Goal: Information Seeking & Learning: Learn about a topic

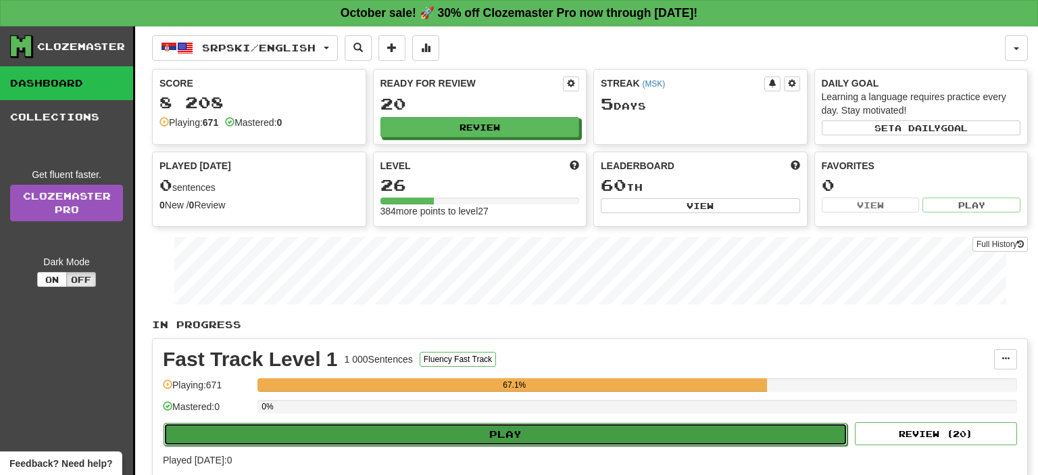
click at [532, 427] on button "Play" at bounding box center [506, 434] width 684 height 23
select select "**"
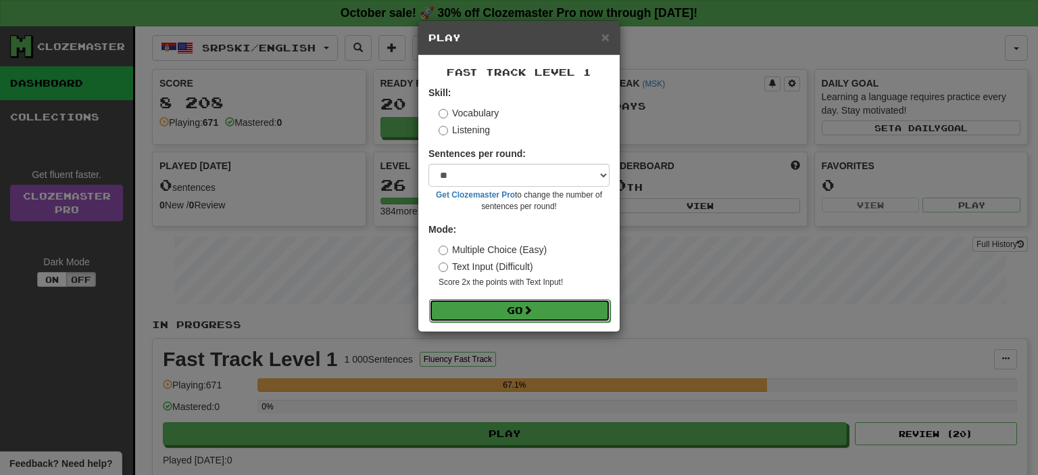
click at [523, 308] on button "Go" at bounding box center [519, 310] width 181 height 23
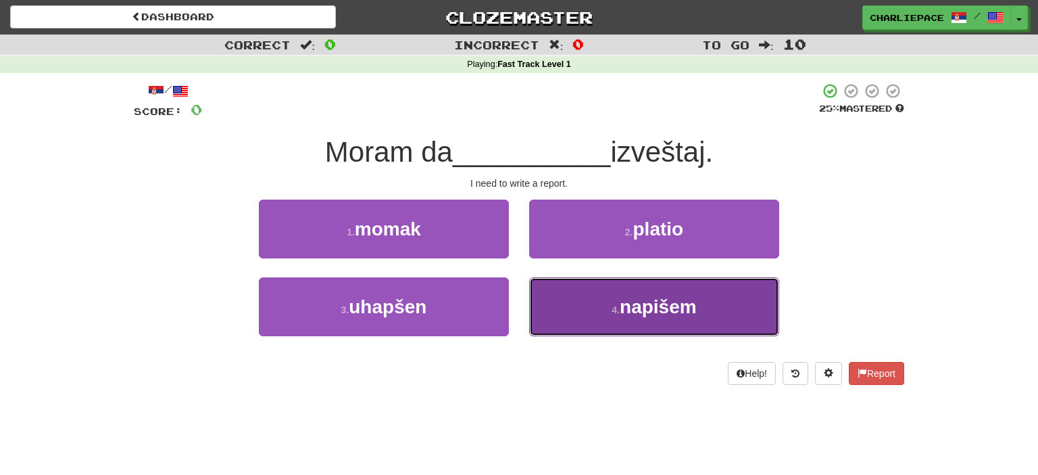
click at [639, 316] on span "napišem" at bounding box center [658, 306] width 77 height 21
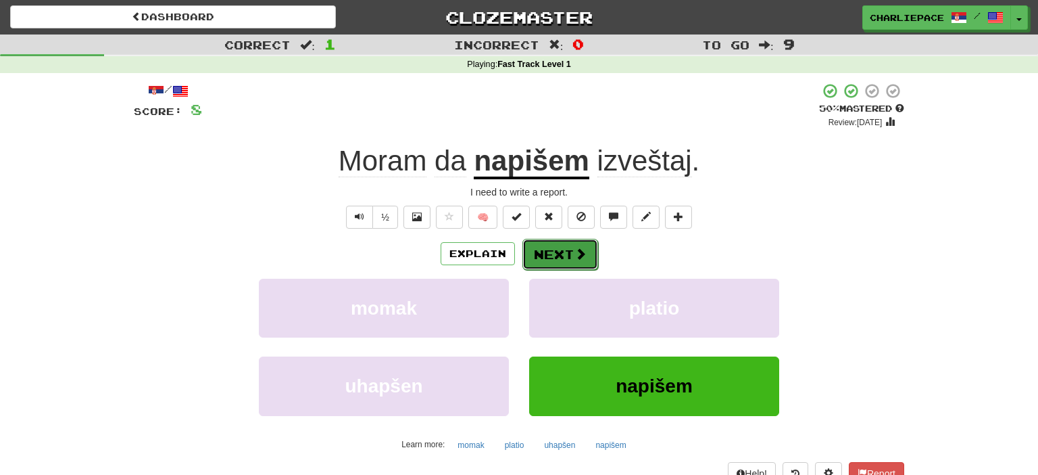
click at [564, 255] on button "Next" at bounding box center [561, 254] width 76 height 31
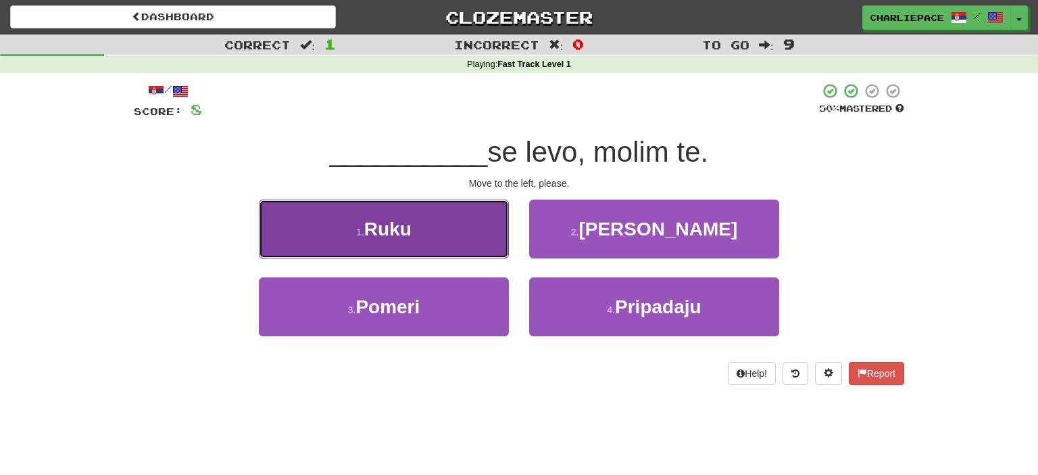
click at [433, 229] on button "1 . Ruku" at bounding box center [384, 228] width 250 height 59
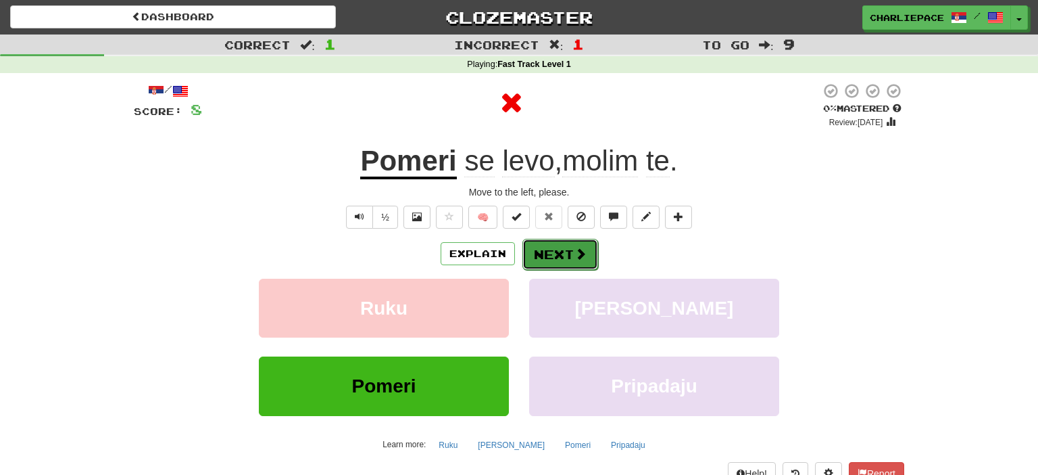
click at [579, 257] on span at bounding box center [581, 253] width 12 height 12
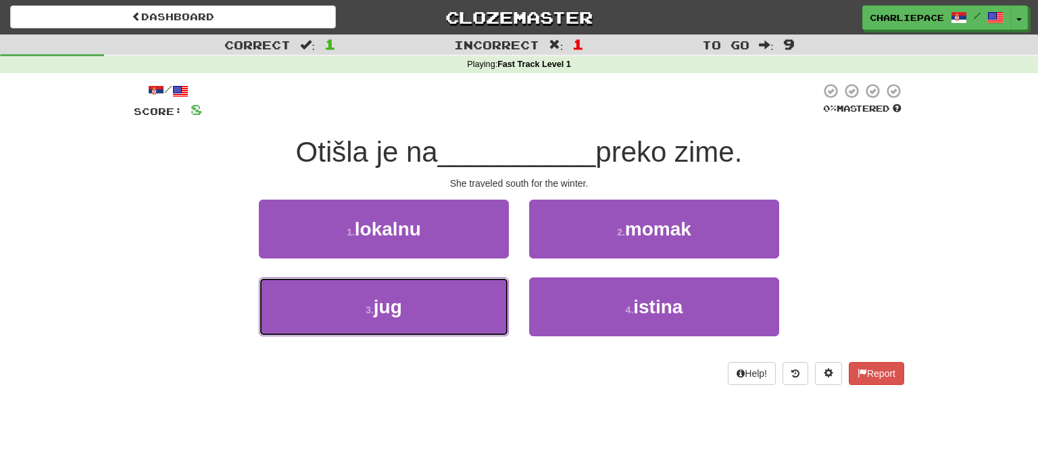
drag, startPoint x: 402, startPoint y: 318, endPoint x: 517, endPoint y: 230, distance: 145.6
click at [402, 316] on button "3 . jug" at bounding box center [384, 306] width 250 height 59
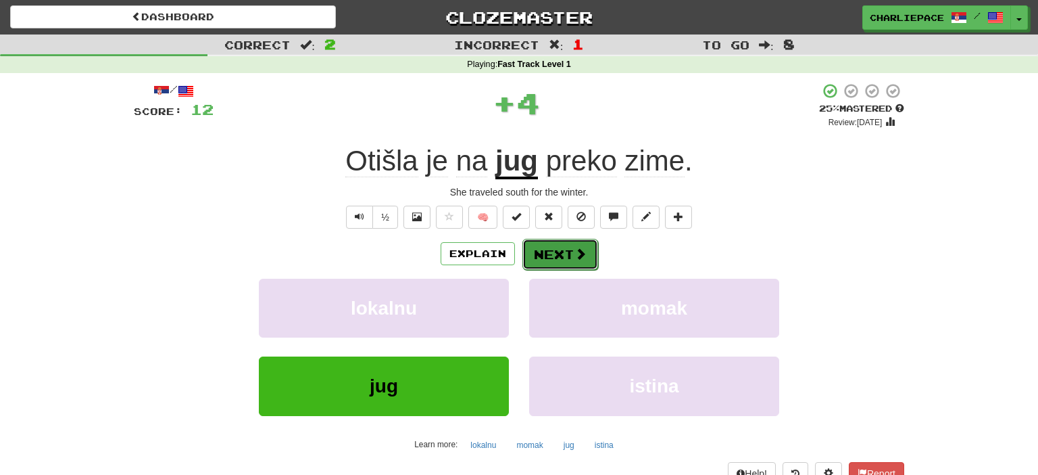
click at [583, 251] on span at bounding box center [581, 253] width 12 height 12
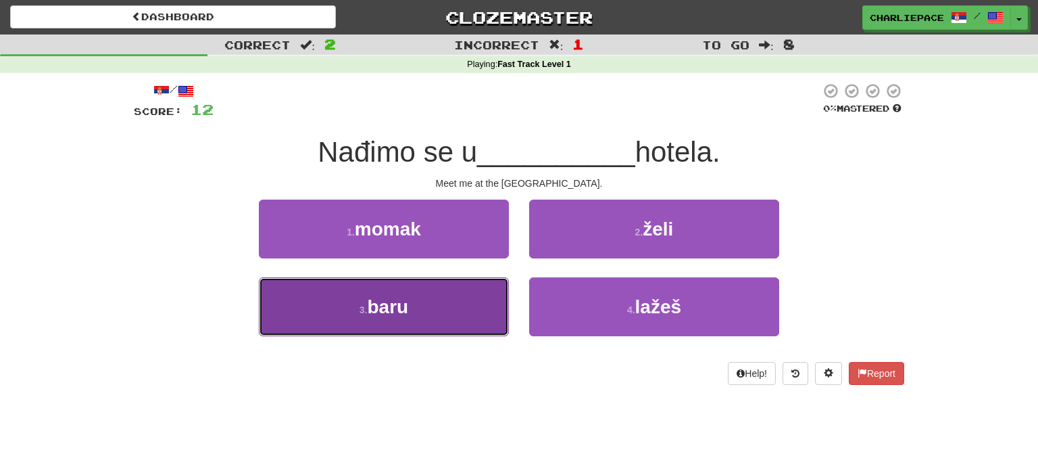
click at [483, 294] on button "3 . baru" at bounding box center [384, 306] width 250 height 59
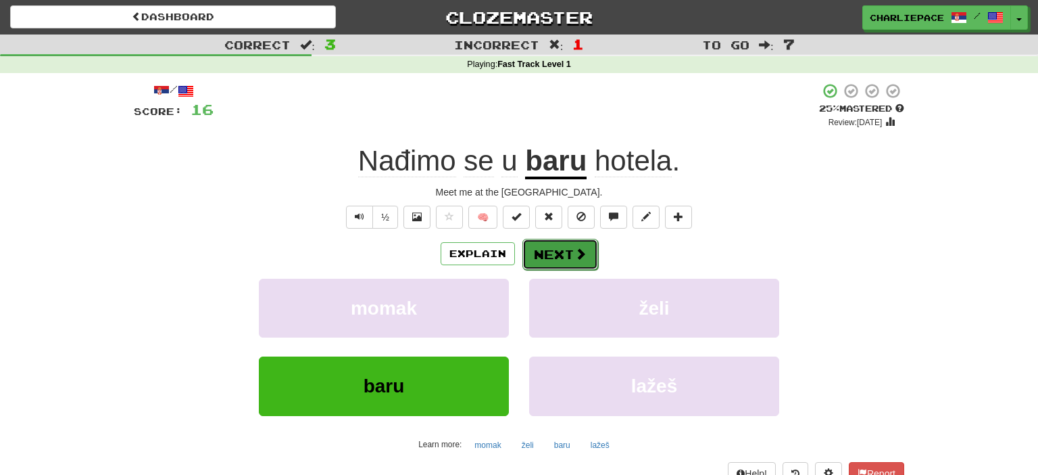
click at [559, 249] on button "Next" at bounding box center [561, 254] width 76 height 31
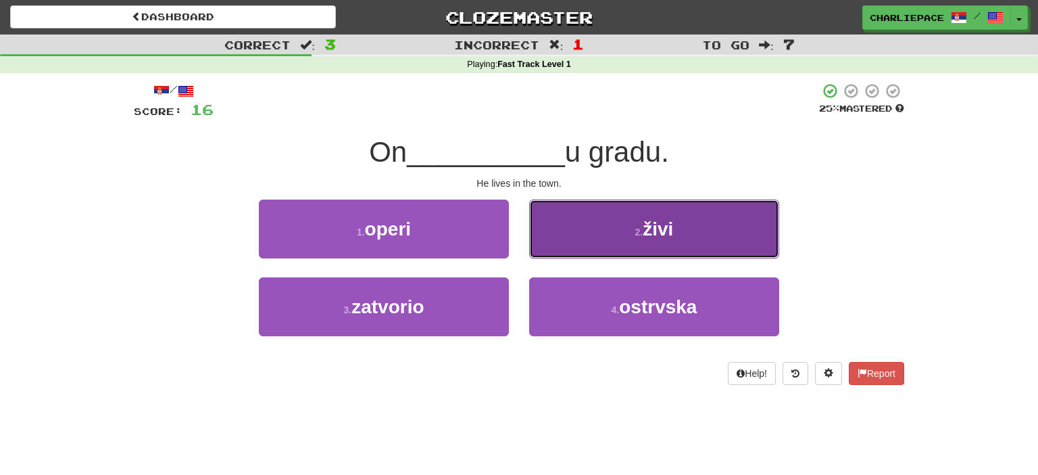
click at [608, 243] on button "2 . živi" at bounding box center [654, 228] width 250 height 59
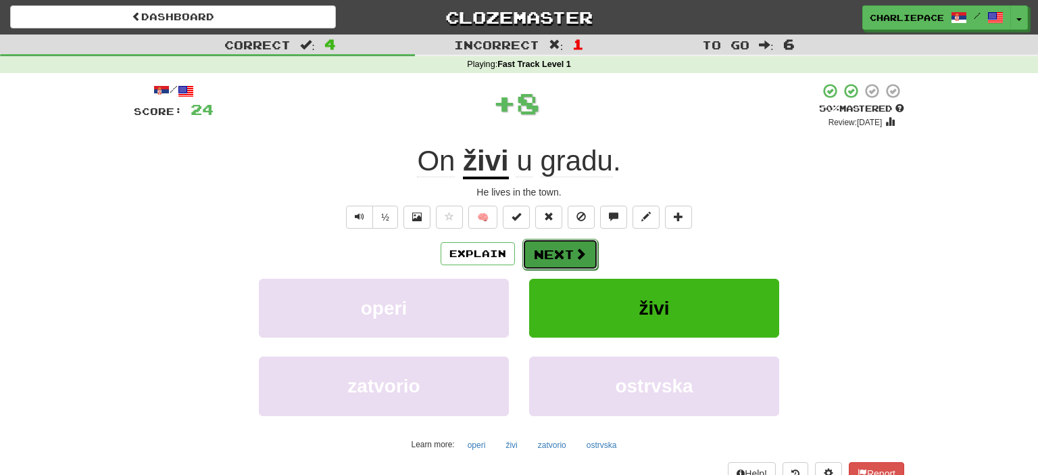
click at [541, 257] on button "Next" at bounding box center [561, 254] width 76 height 31
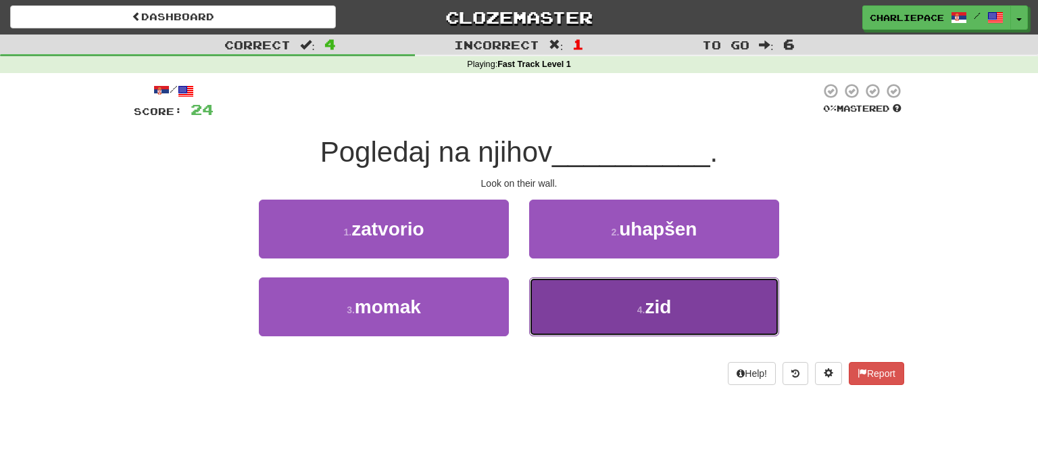
click at [696, 315] on button "4 . zid" at bounding box center [654, 306] width 250 height 59
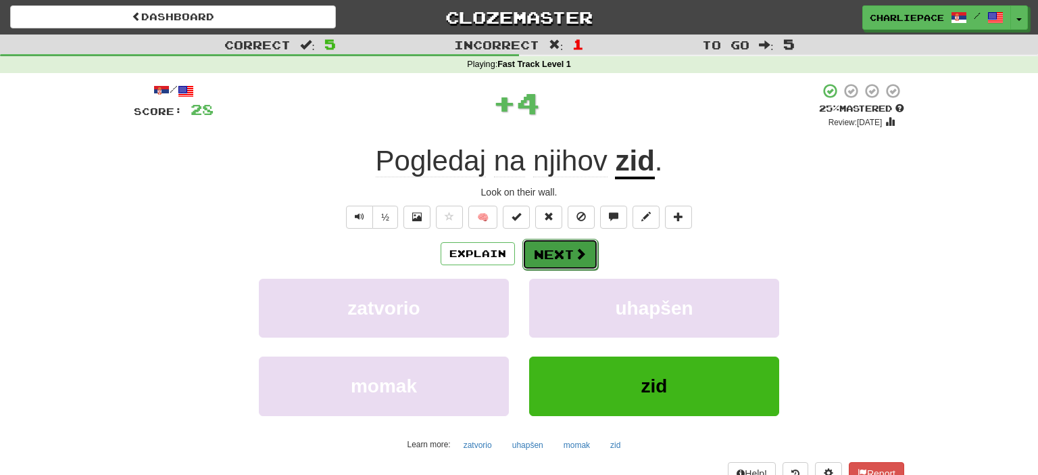
click at [550, 245] on button "Next" at bounding box center [561, 254] width 76 height 31
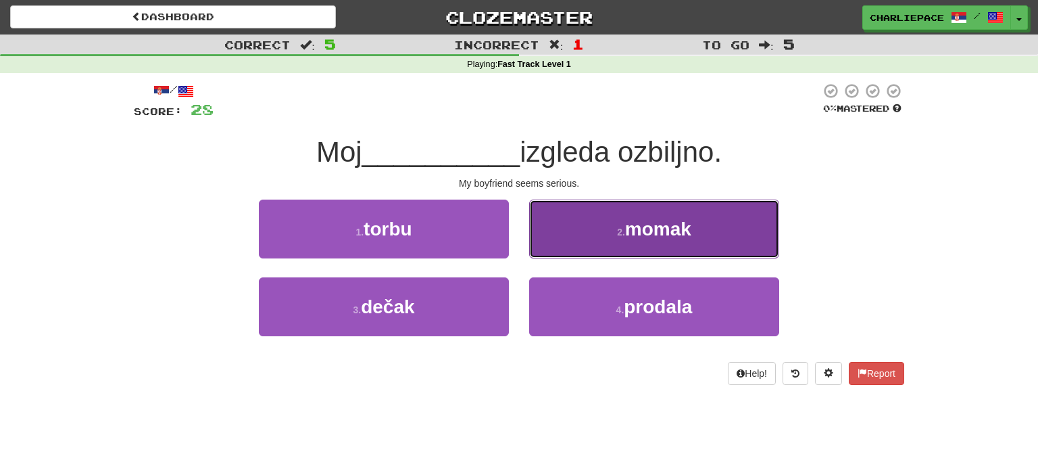
click at [665, 239] on button "2 . momak" at bounding box center [654, 228] width 250 height 59
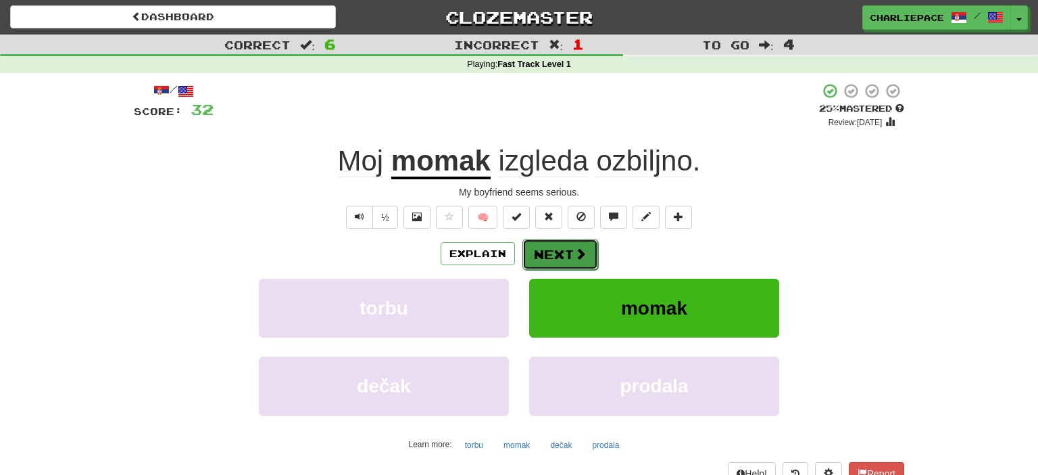
click at [586, 253] on button "Next" at bounding box center [561, 254] width 76 height 31
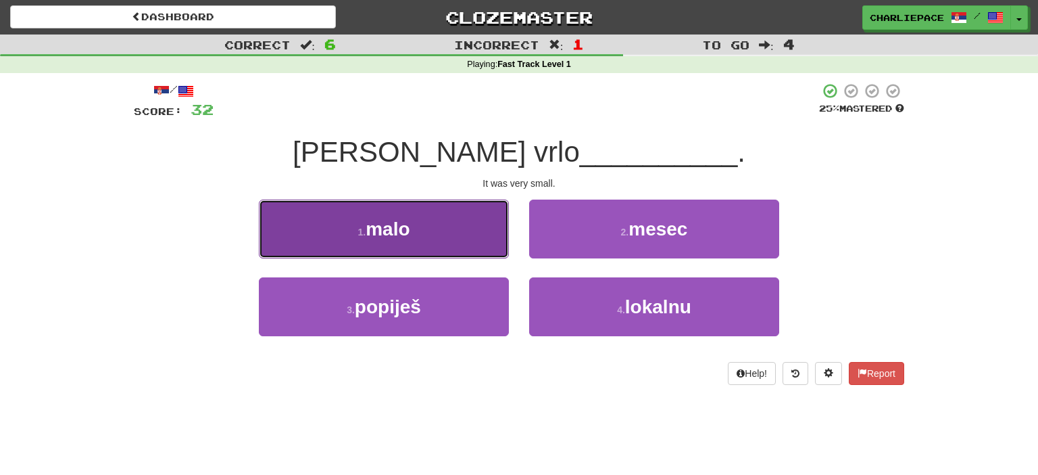
click at [402, 239] on span "malo" at bounding box center [388, 228] width 44 height 21
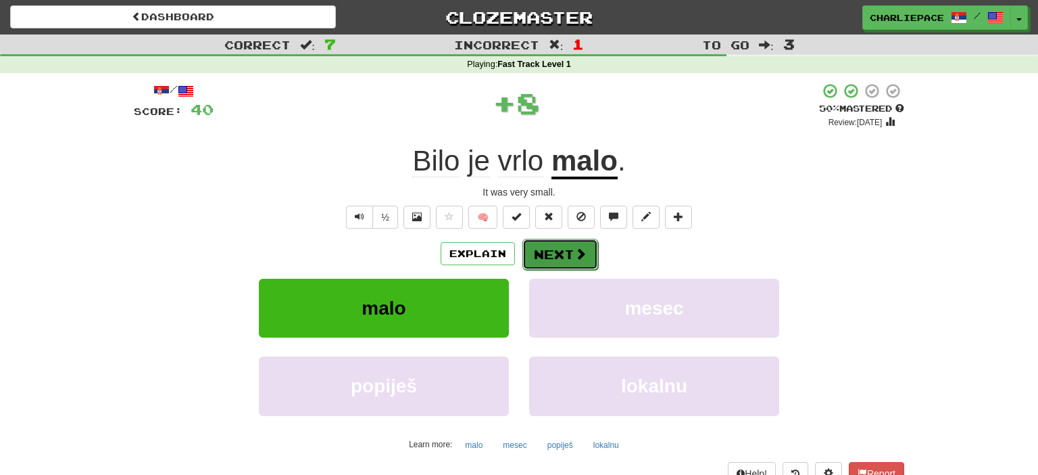
click at [553, 256] on button "Next" at bounding box center [561, 254] width 76 height 31
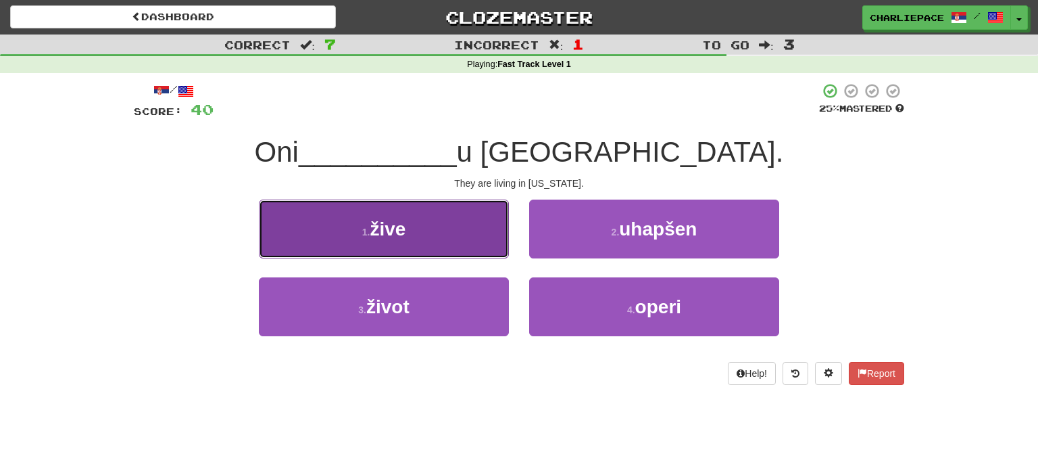
click at [480, 242] on button "1 . žive" at bounding box center [384, 228] width 250 height 59
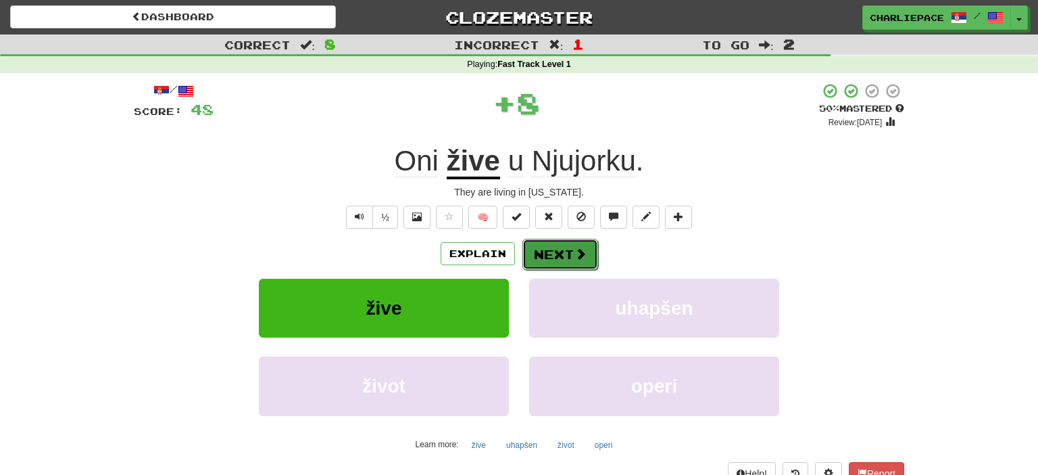
click at [583, 258] on span at bounding box center [581, 253] width 12 height 12
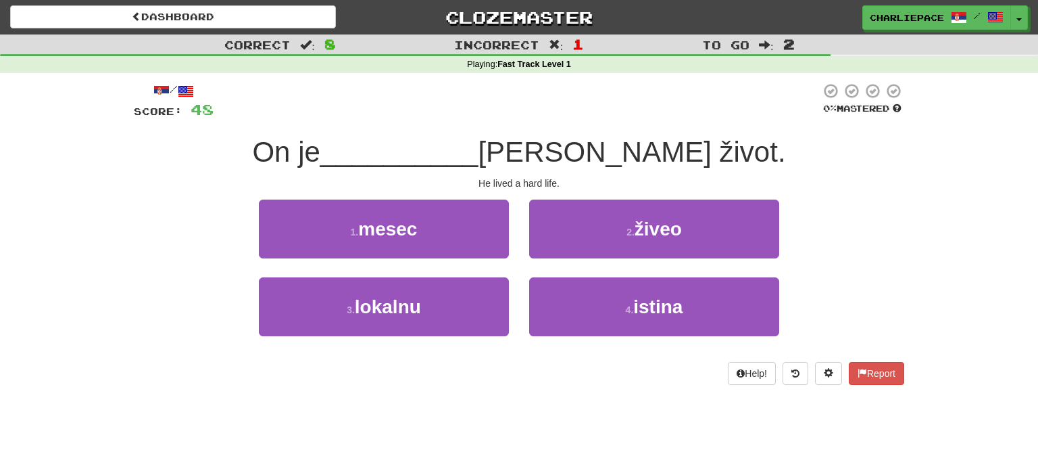
click at [583, 258] on button "2 . živeo" at bounding box center [654, 228] width 250 height 59
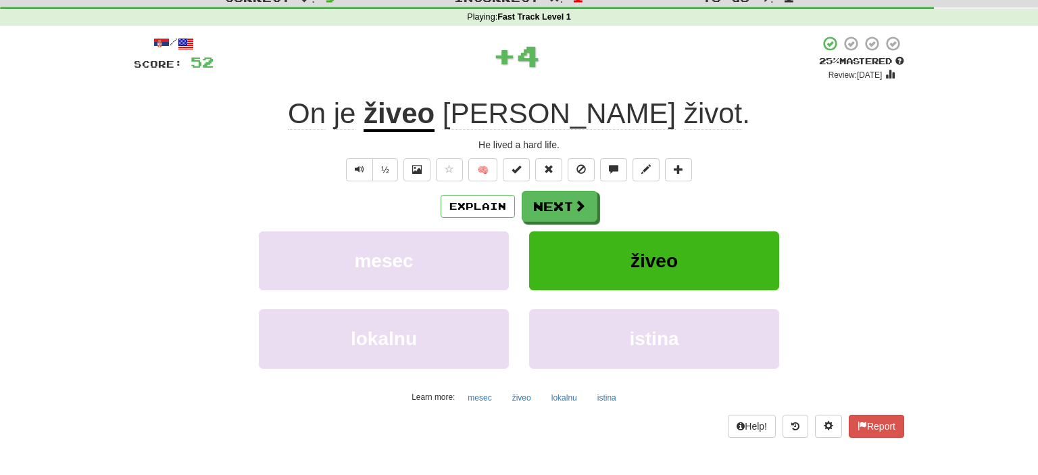
scroll to position [71, 0]
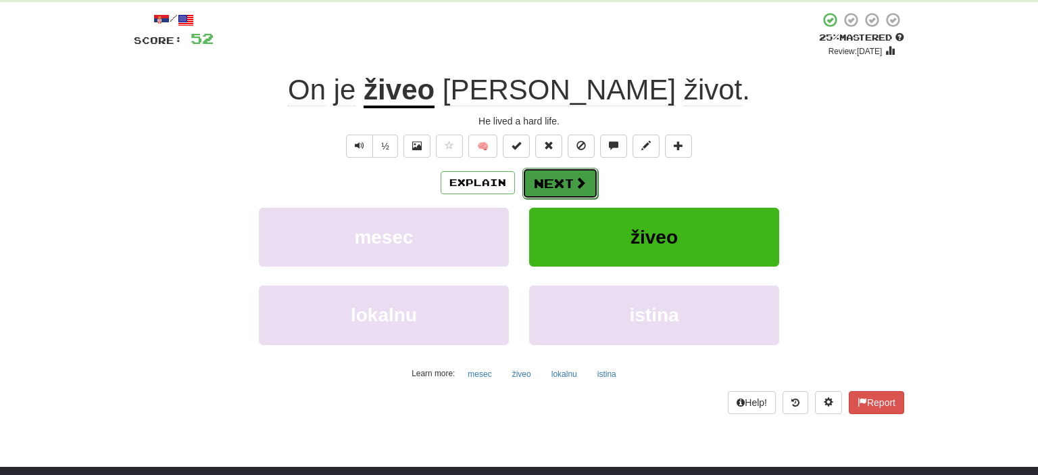
click at [553, 179] on button "Next" at bounding box center [561, 183] width 76 height 31
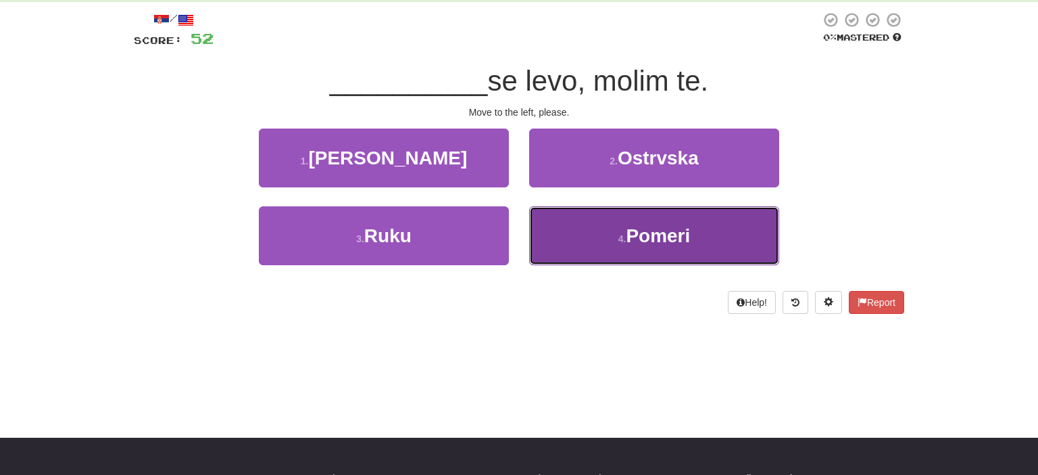
click at [652, 228] on span "Pomeri" at bounding box center [658, 235] width 64 height 21
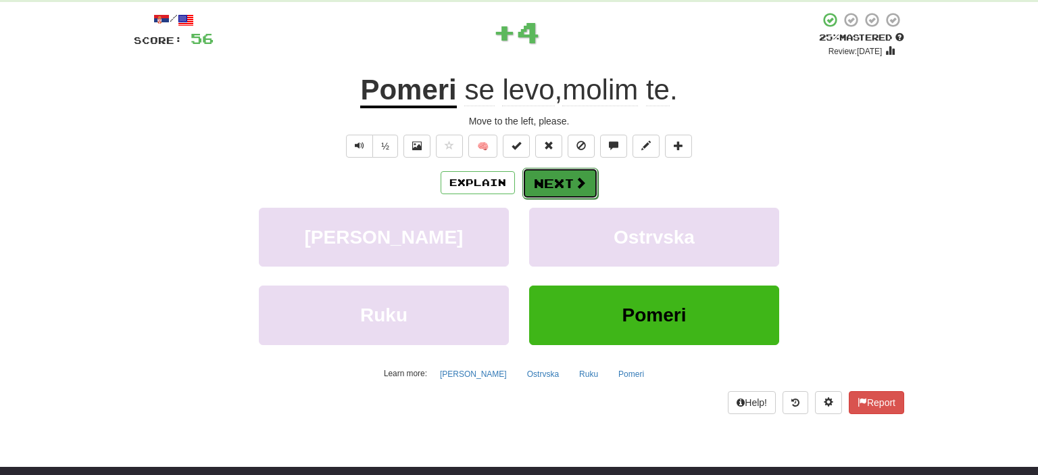
click at [572, 187] on button "Next" at bounding box center [561, 183] width 76 height 31
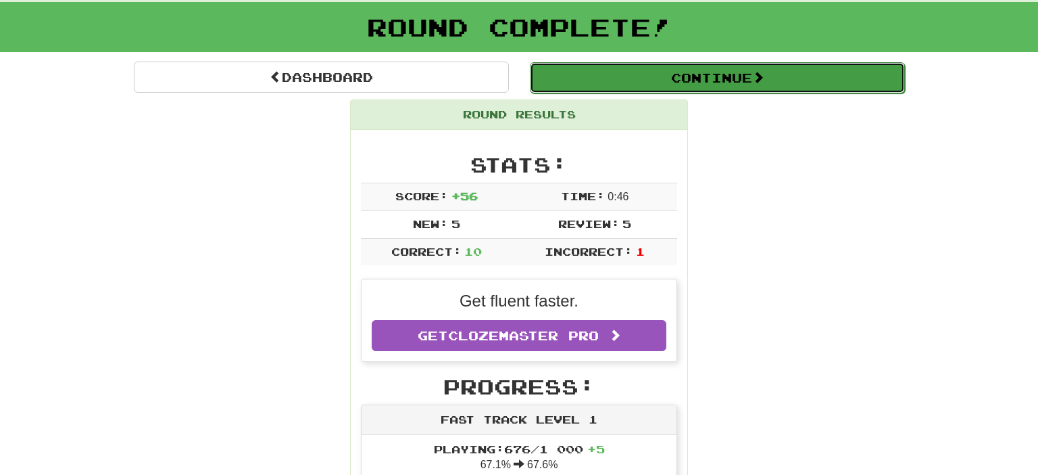
click at [706, 66] on button "Continue" at bounding box center [717, 77] width 375 height 31
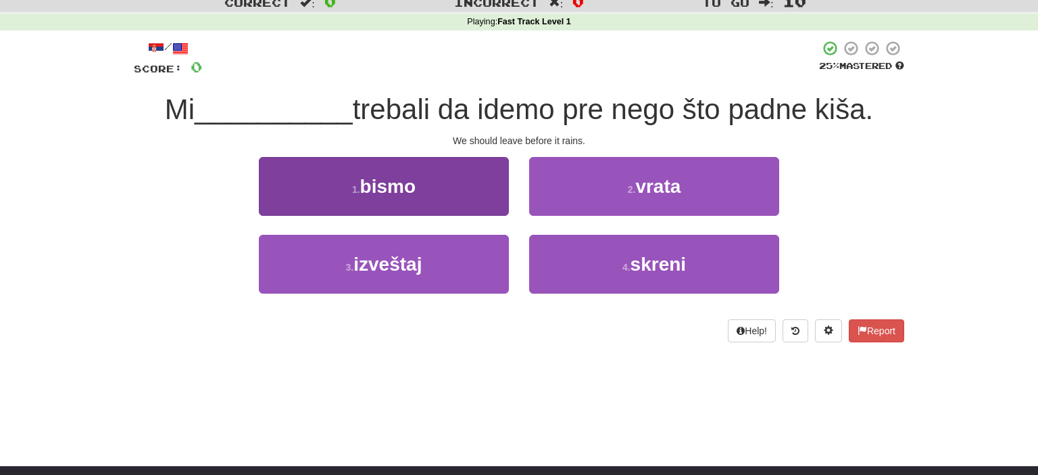
scroll to position [0, 0]
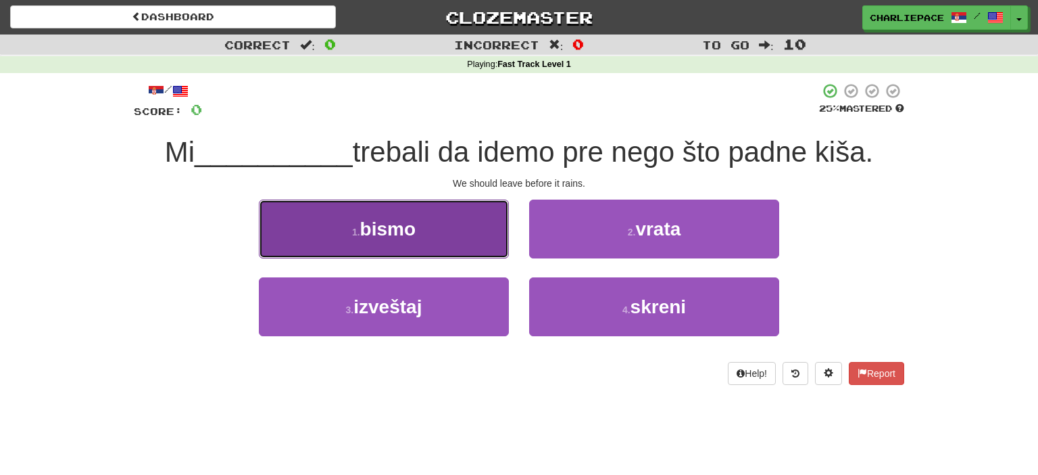
click at [404, 237] on span "bismo" at bounding box center [387, 228] width 55 height 21
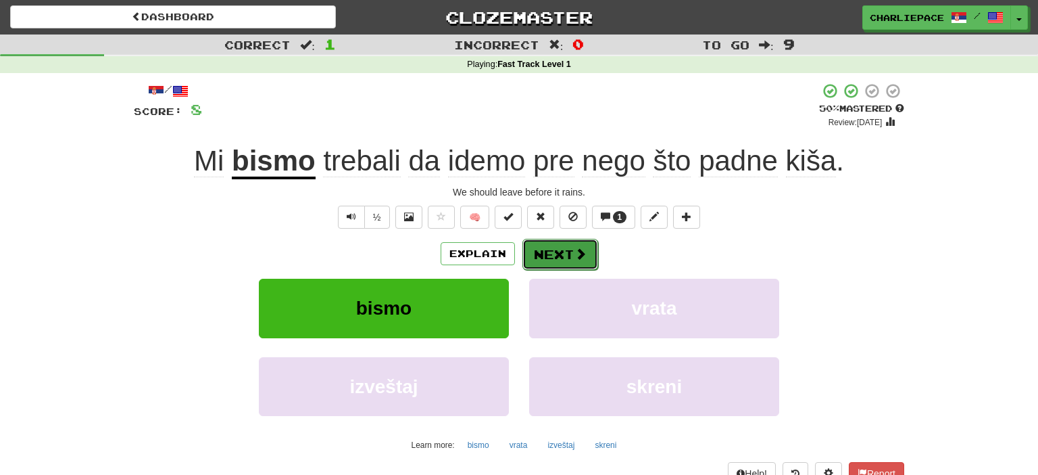
click at [571, 261] on button "Next" at bounding box center [561, 254] width 76 height 31
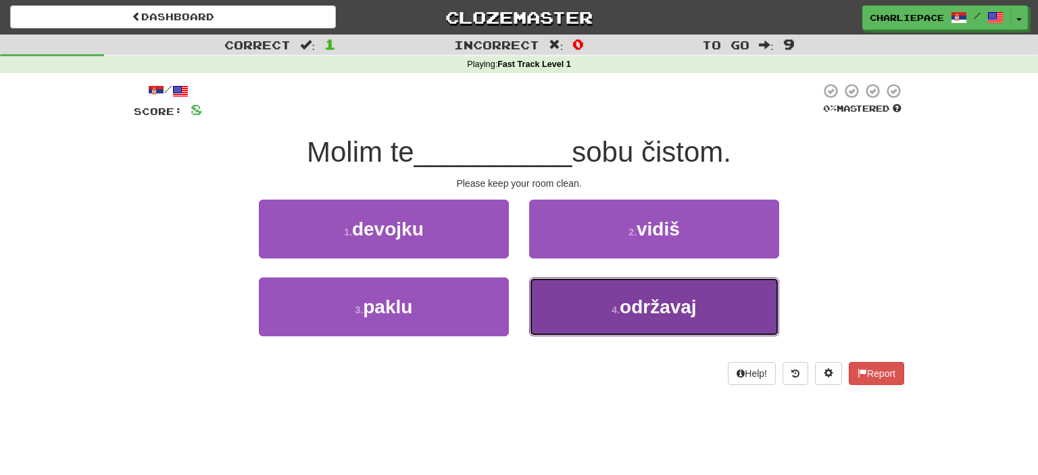
click at [656, 314] on span "održavaj" at bounding box center [658, 306] width 77 height 21
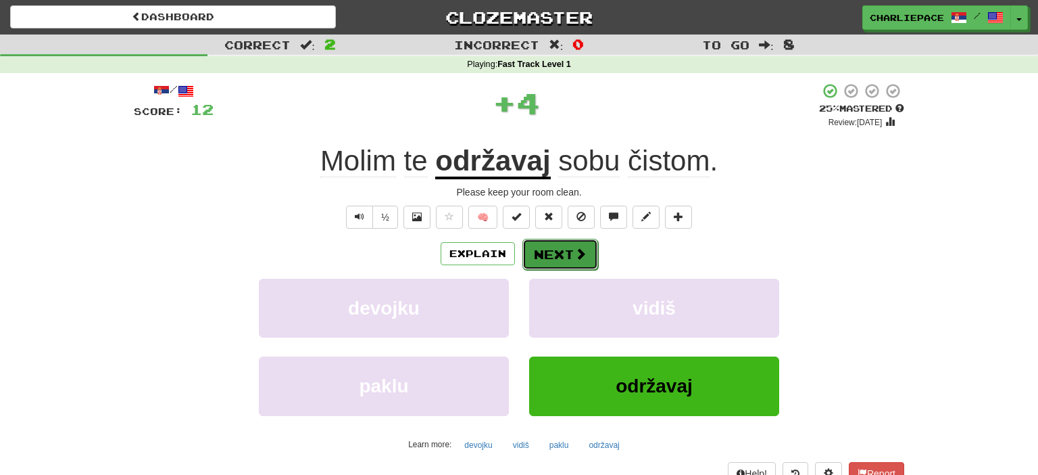
click at [573, 258] on button "Next" at bounding box center [561, 254] width 76 height 31
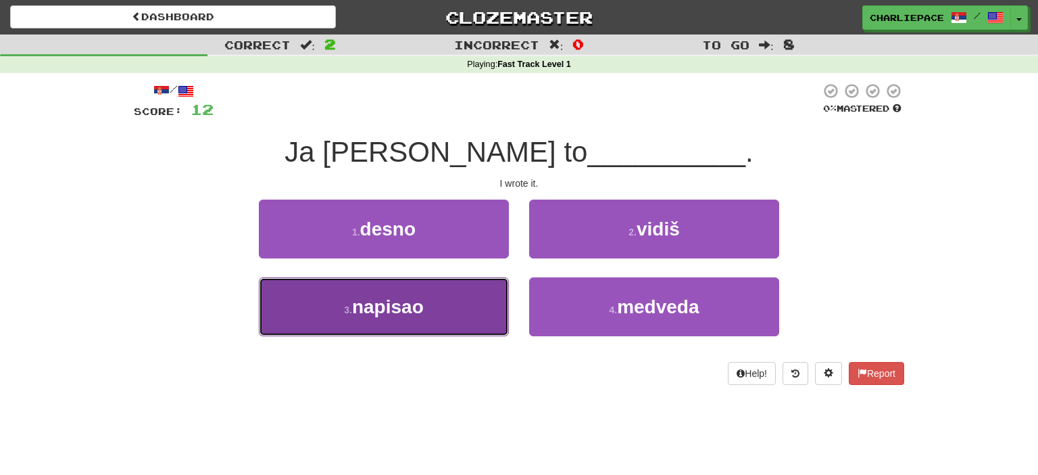
click at [434, 323] on button "3 . napisao" at bounding box center [384, 306] width 250 height 59
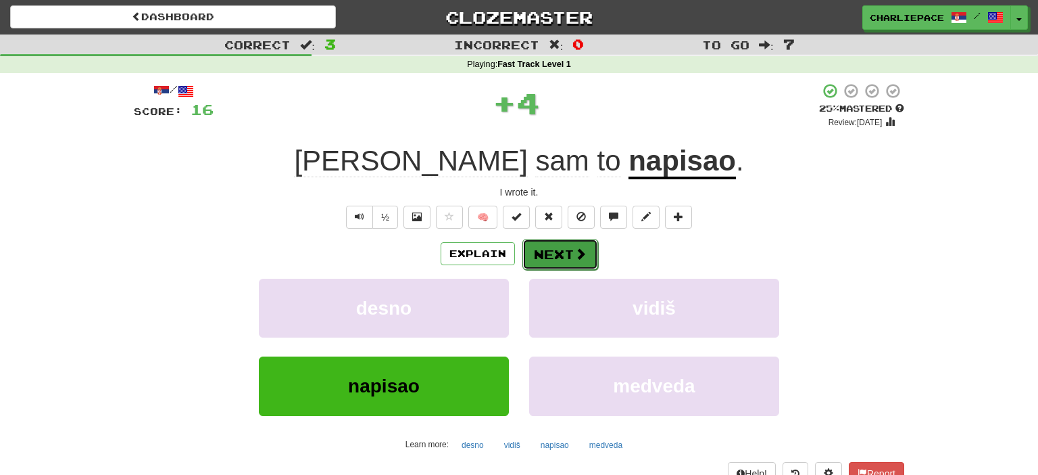
click at [546, 262] on button "Next" at bounding box center [561, 254] width 76 height 31
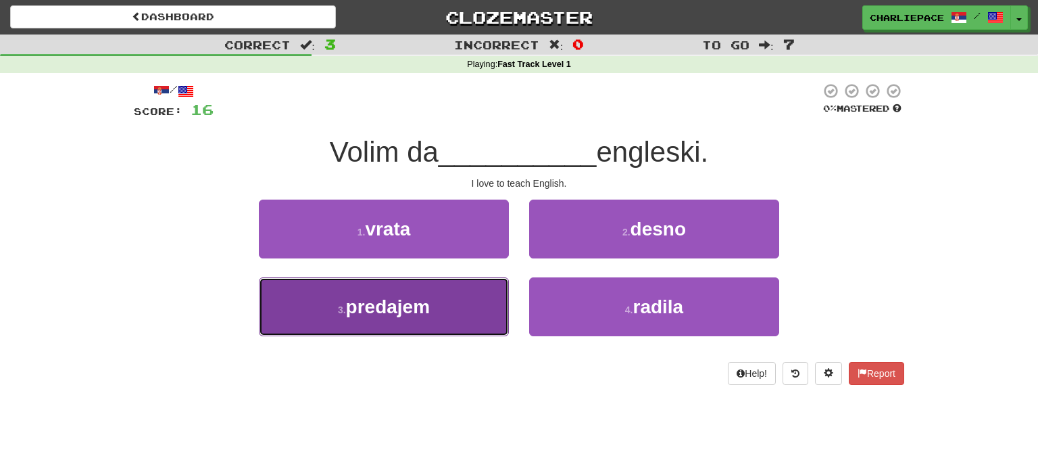
click at [433, 311] on button "3 . predajem" at bounding box center [384, 306] width 250 height 59
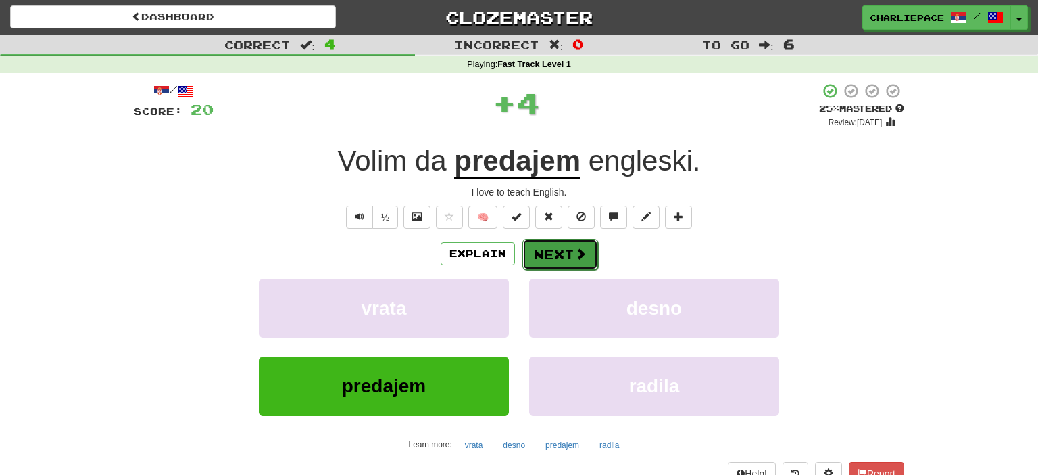
click at [560, 245] on button "Next" at bounding box center [561, 254] width 76 height 31
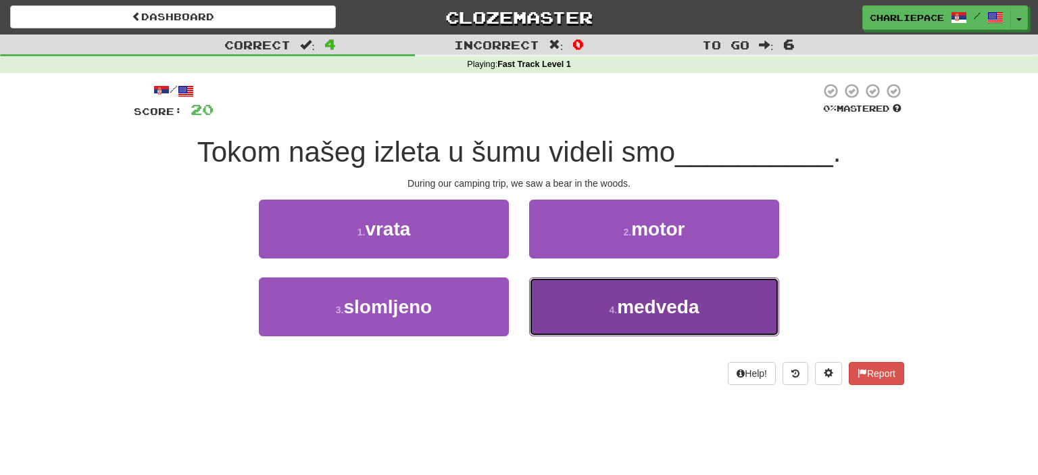
click at [688, 310] on span "medveda" at bounding box center [658, 306] width 82 height 21
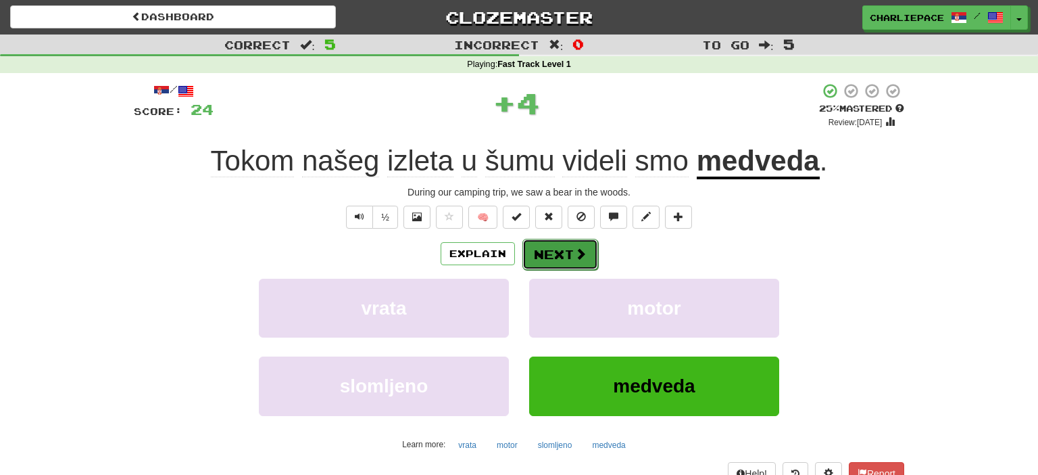
click at [550, 243] on button "Next" at bounding box center [561, 254] width 76 height 31
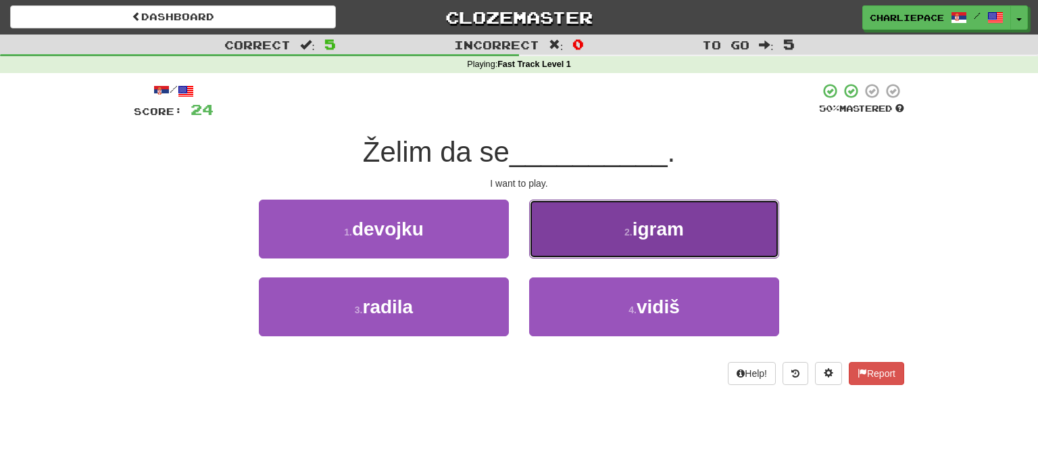
click at [635, 257] on button "2 . igram" at bounding box center [654, 228] width 250 height 59
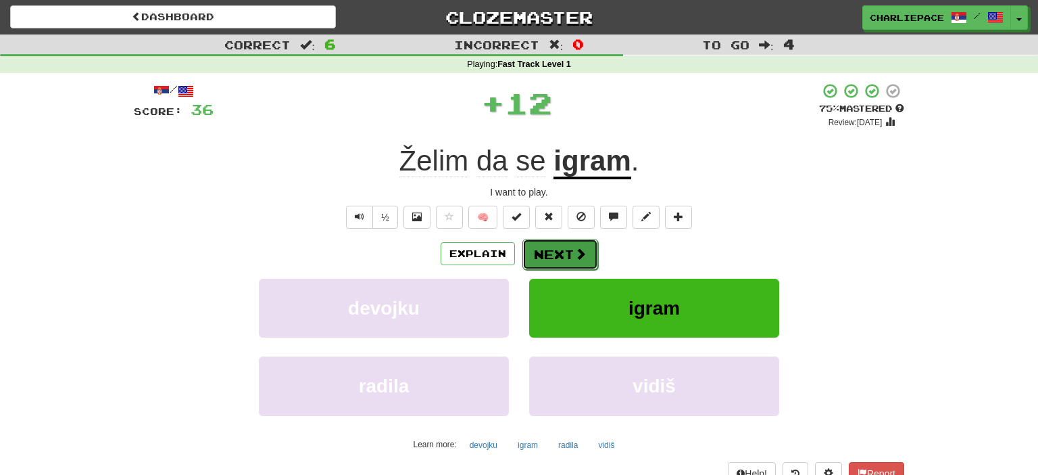
click at [553, 245] on button "Next" at bounding box center [561, 254] width 76 height 31
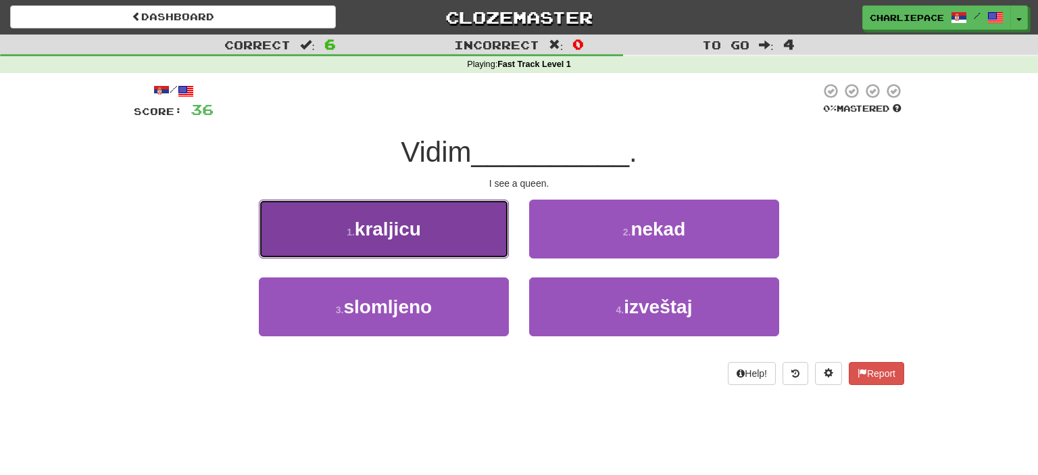
click at [414, 228] on span "kraljicu" at bounding box center [388, 228] width 66 height 21
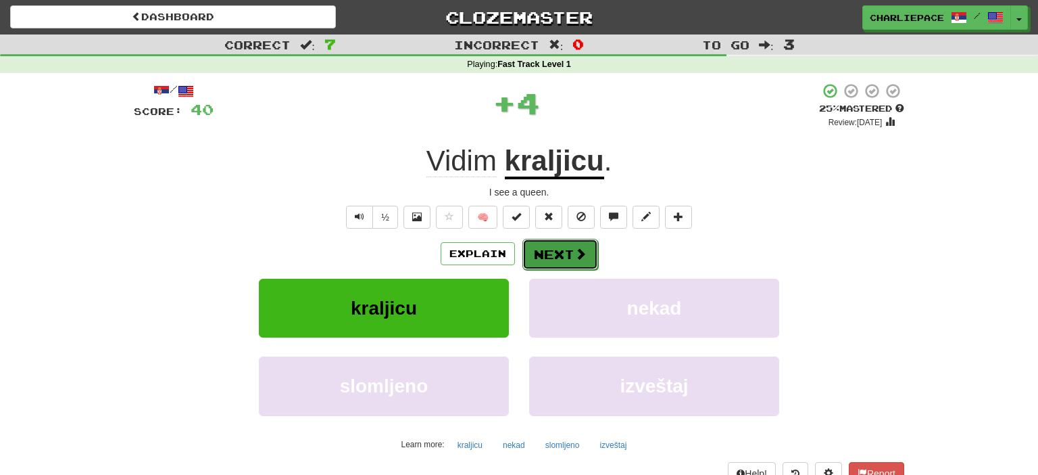
click at [585, 258] on span at bounding box center [581, 253] width 12 height 12
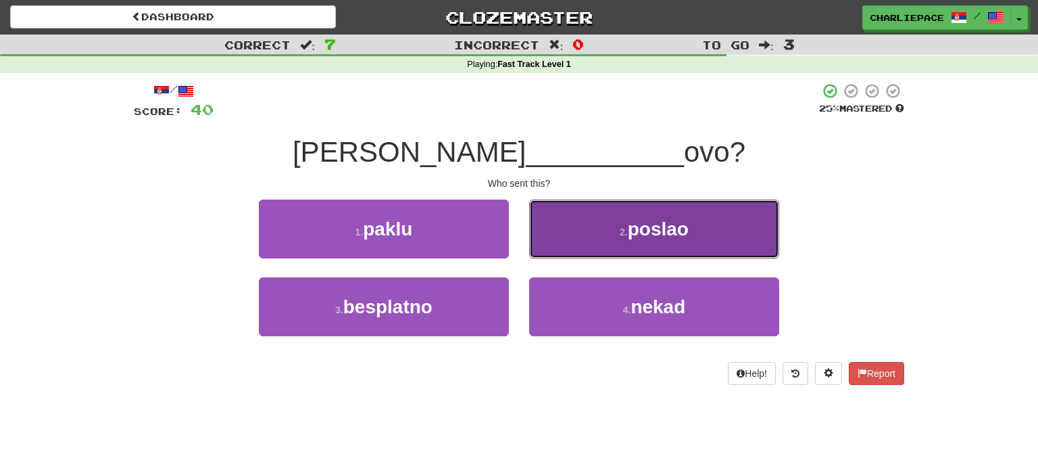
click at [629, 237] on span "poslao" at bounding box center [658, 228] width 61 height 21
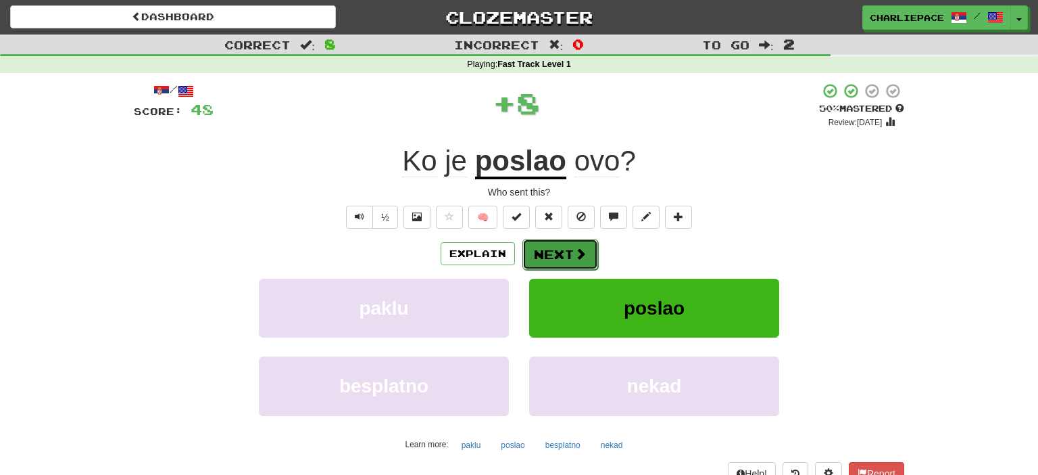
click at [572, 258] on button "Next" at bounding box center [561, 254] width 76 height 31
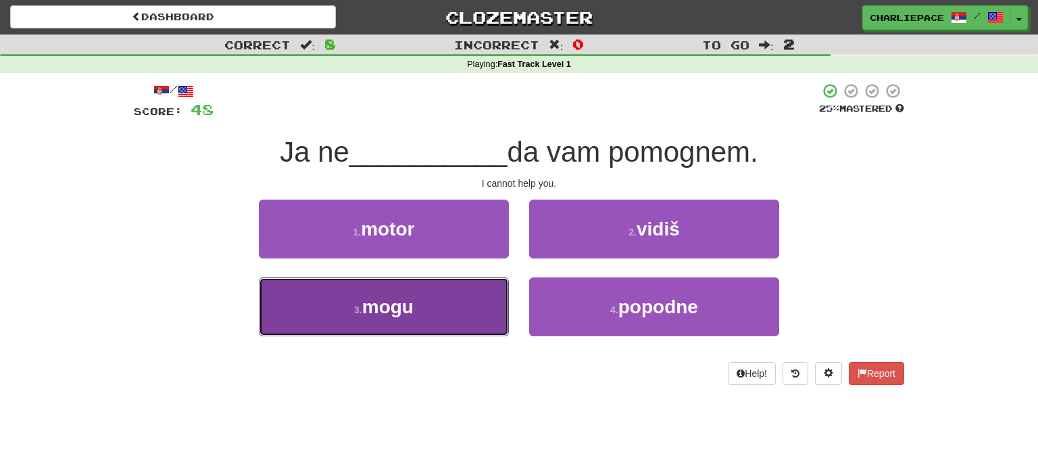
click at [404, 316] on span "mogu" at bounding box center [387, 306] width 51 height 21
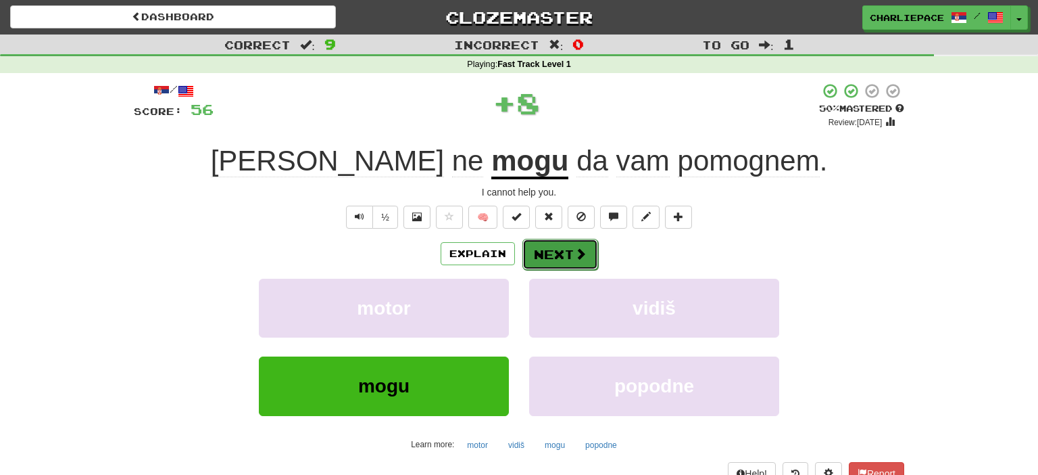
click at [591, 251] on button "Next" at bounding box center [561, 254] width 76 height 31
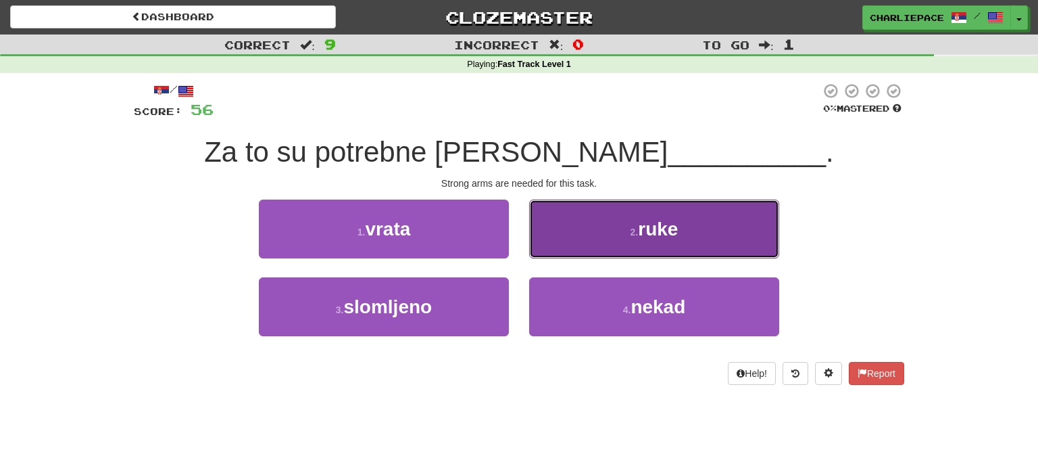
click at [674, 242] on button "2 . ruke" at bounding box center [654, 228] width 250 height 59
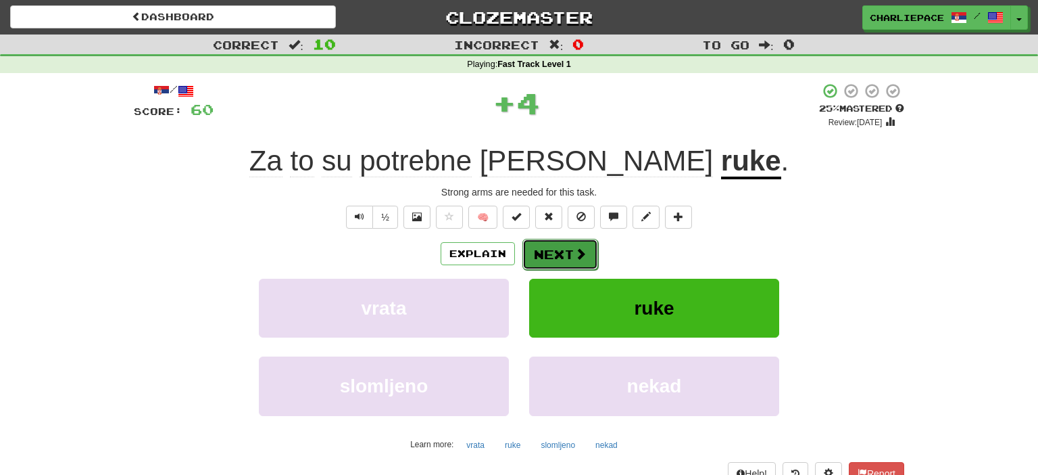
click at [550, 262] on button "Next" at bounding box center [561, 254] width 76 height 31
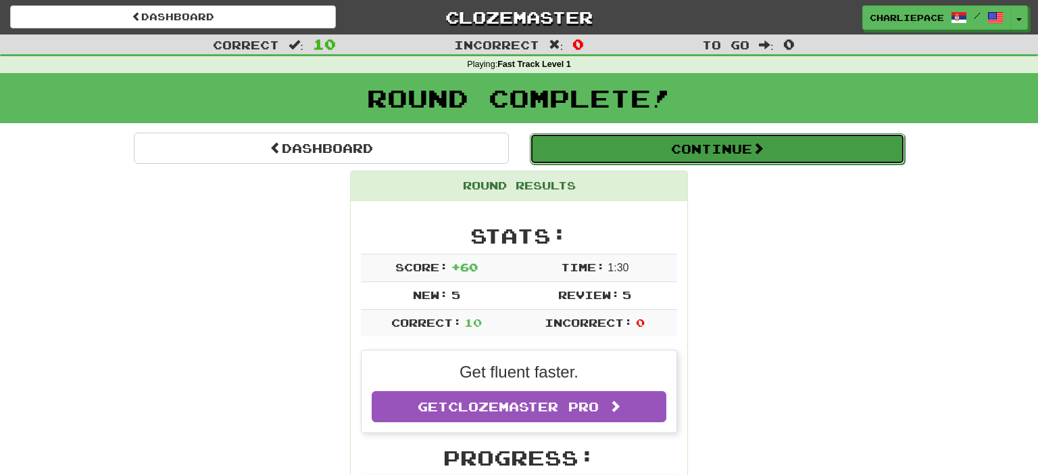
click at [664, 144] on button "Continue" at bounding box center [717, 148] width 375 height 31
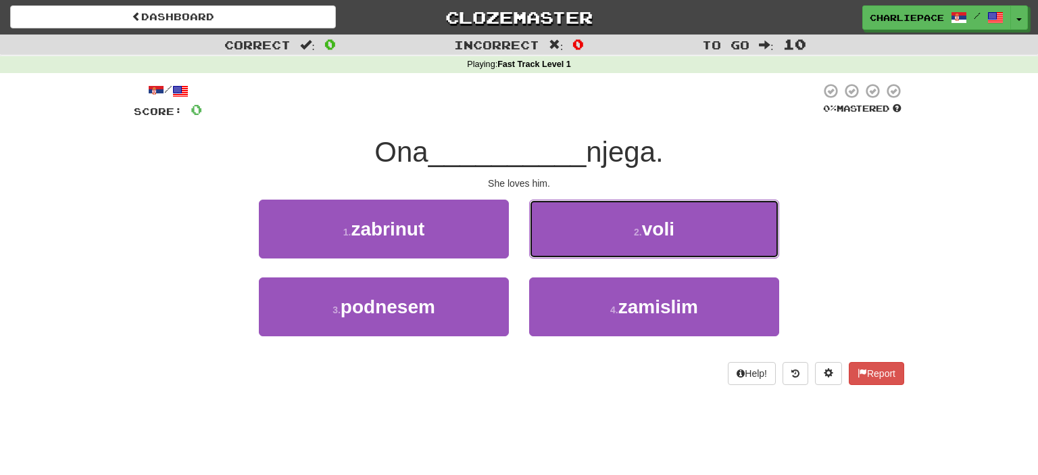
drag, startPoint x: 621, startPoint y: 233, endPoint x: 580, endPoint y: 237, distance: 40.8
click at [621, 234] on button "2 . voli" at bounding box center [654, 228] width 250 height 59
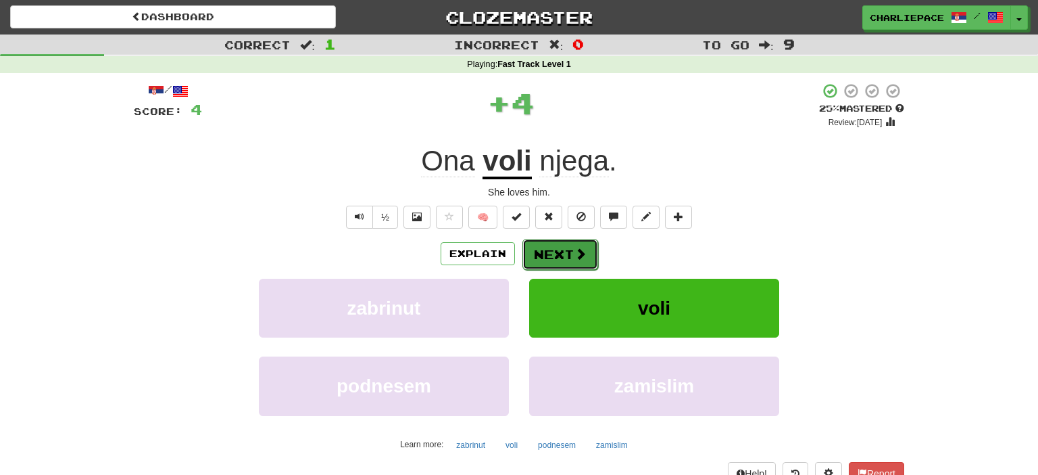
click at [572, 256] on button "Next" at bounding box center [561, 254] width 76 height 31
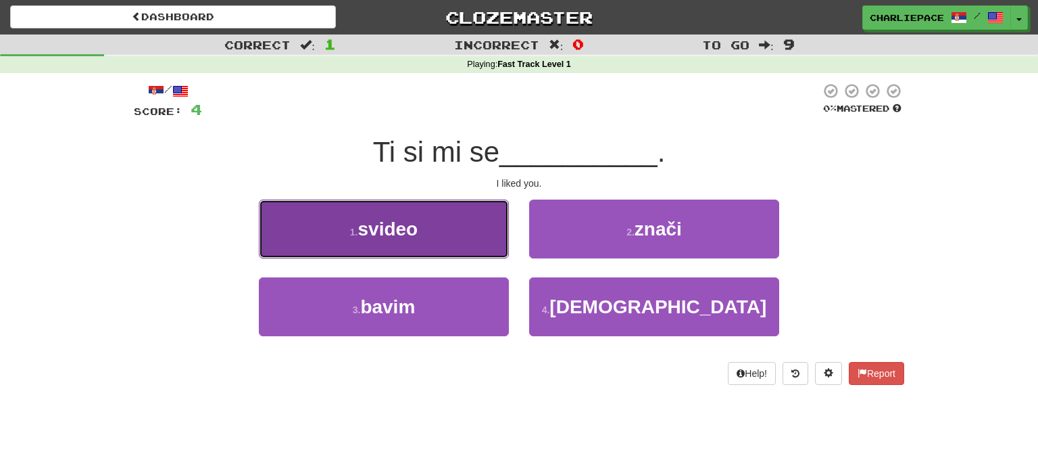
click at [450, 233] on button "1 . svideo" at bounding box center [384, 228] width 250 height 59
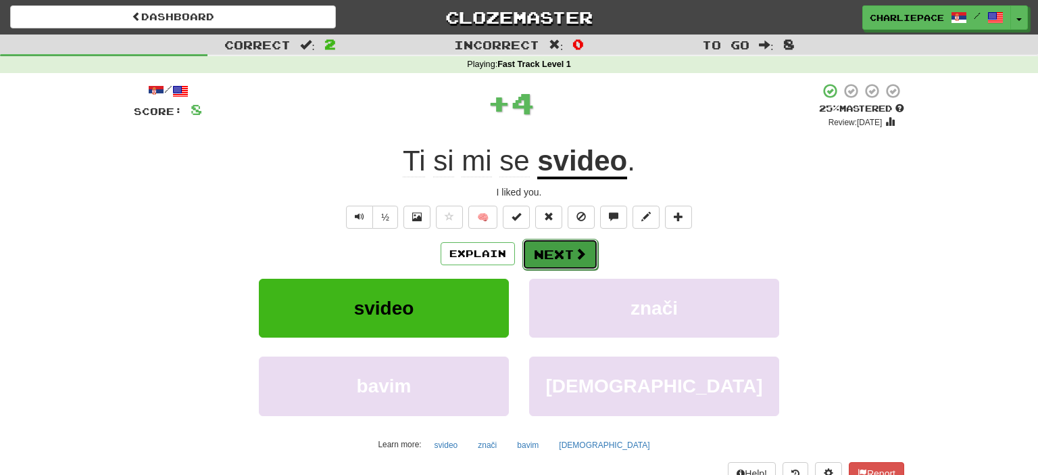
click at [571, 259] on button "Next" at bounding box center [561, 254] width 76 height 31
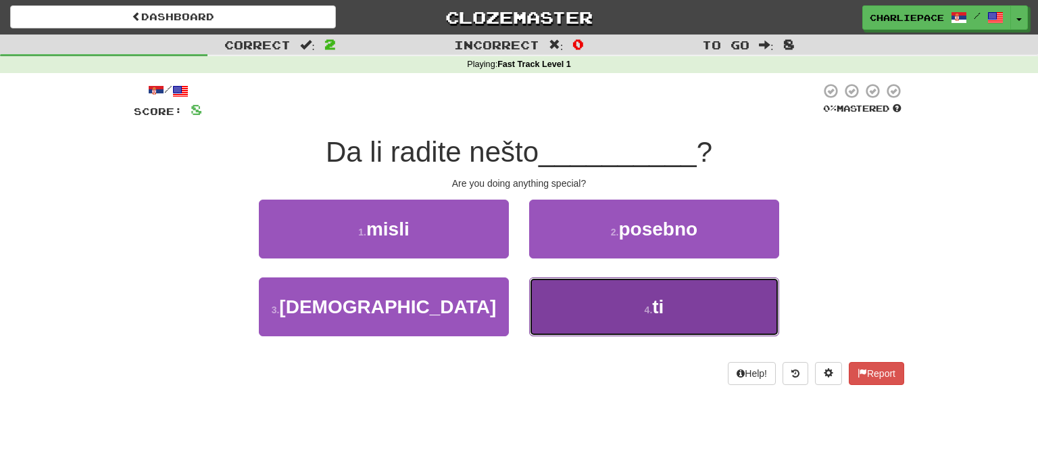
click at [669, 299] on button "4 . ti" at bounding box center [654, 306] width 250 height 59
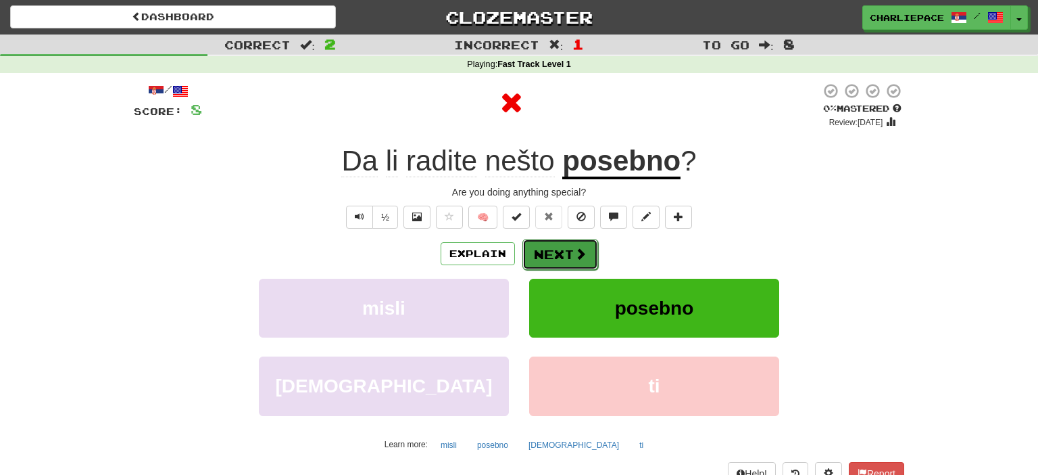
click at [580, 255] on span at bounding box center [581, 253] width 12 height 12
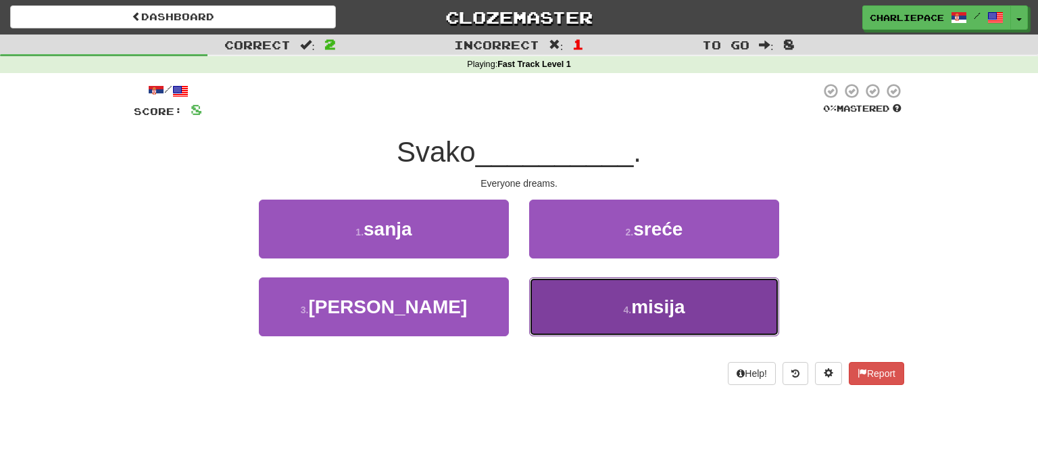
click at [614, 309] on button "4 . misija" at bounding box center [654, 306] width 250 height 59
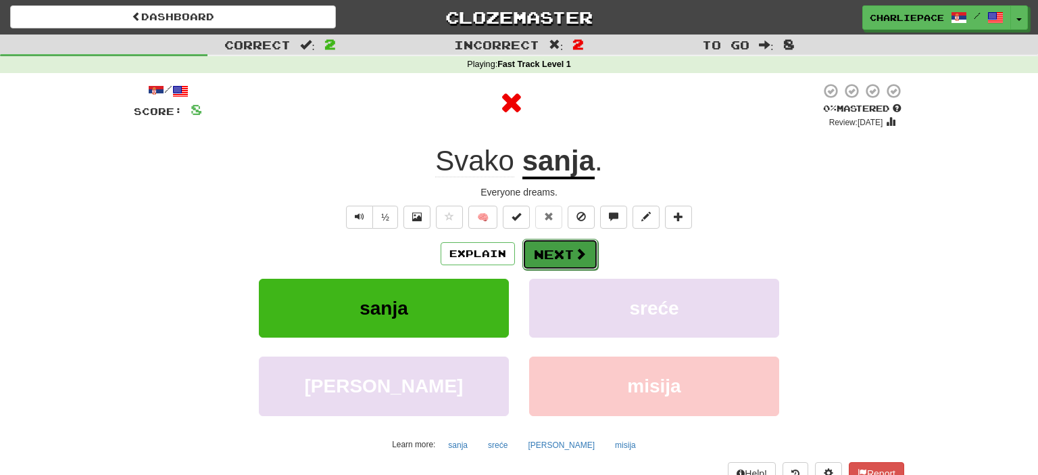
click at [572, 261] on button "Next" at bounding box center [561, 254] width 76 height 31
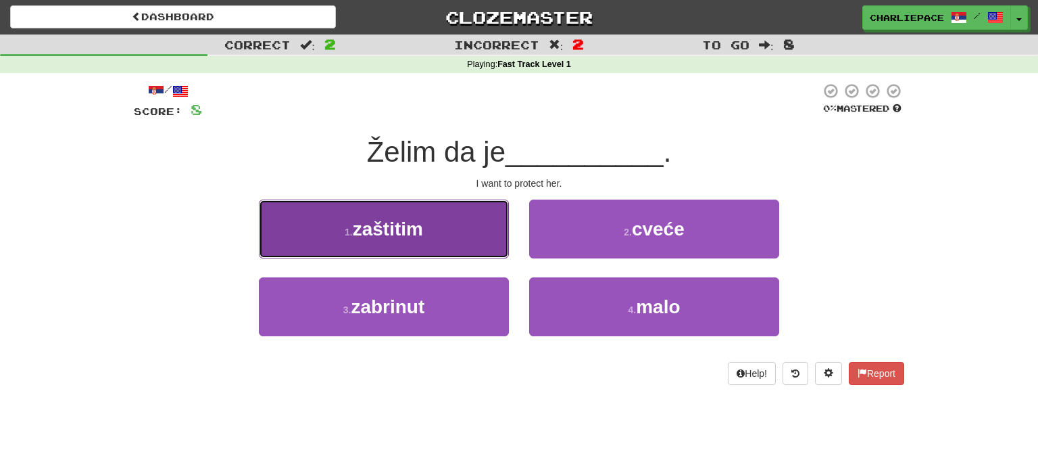
click at [429, 241] on button "1 . zaštitim" at bounding box center [384, 228] width 250 height 59
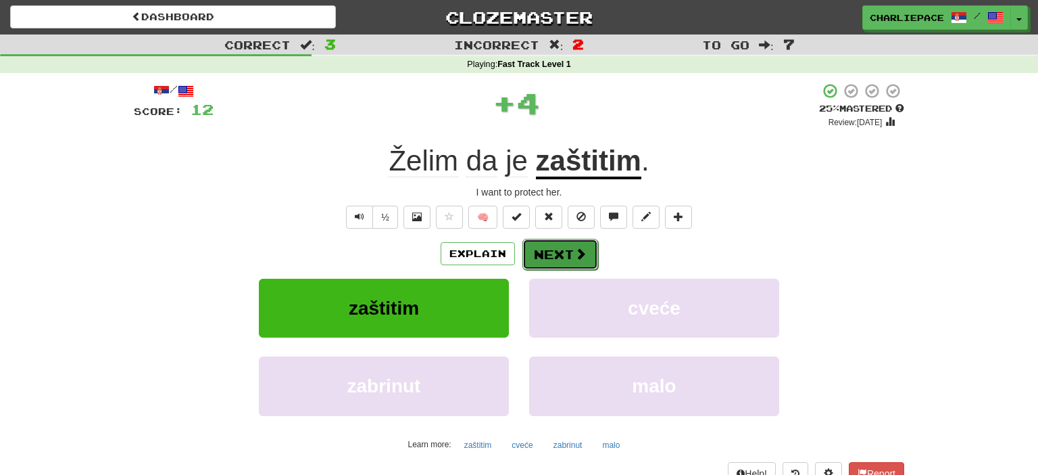
click at [569, 242] on button "Next" at bounding box center [561, 254] width 76 height 31
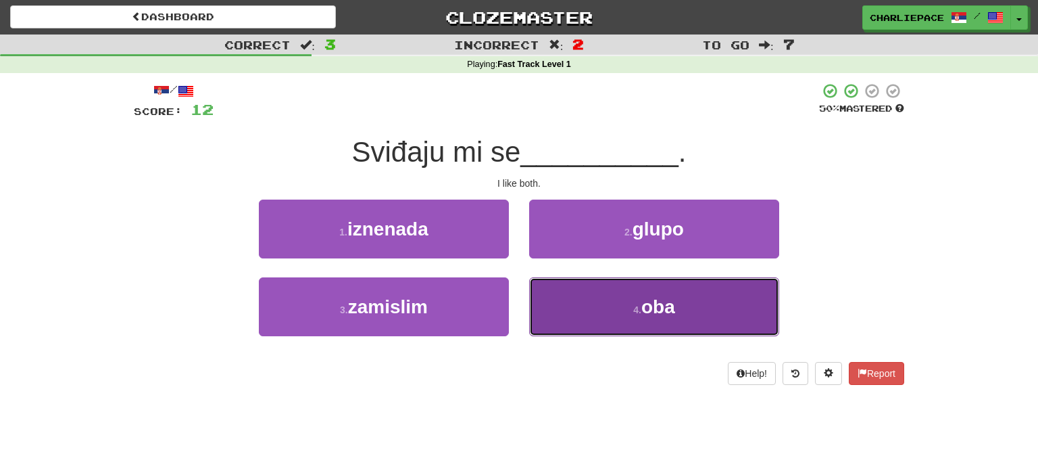
click at [631, 309] on button "4 . oba" at bounding box center [654, 306] width 250 height 59
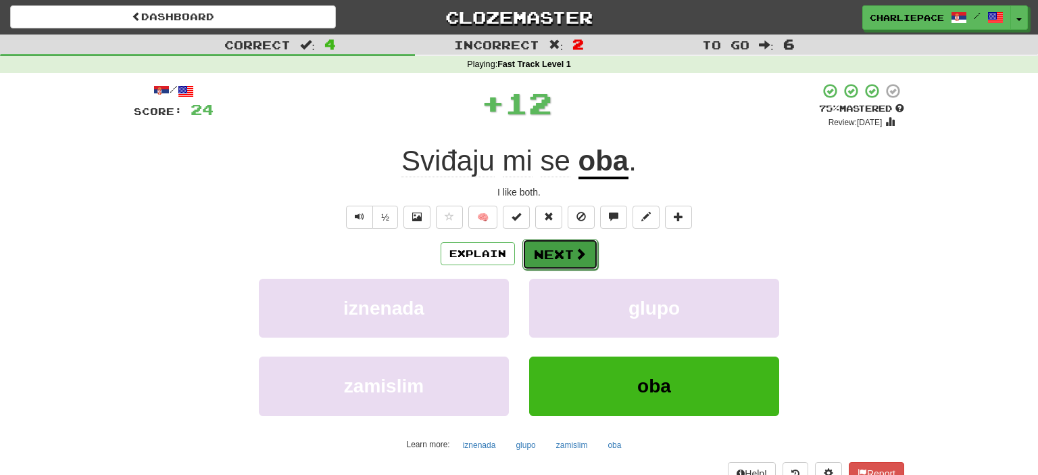
click at [577, 256] on span at bounding box center [581, 253] width 12 height 12
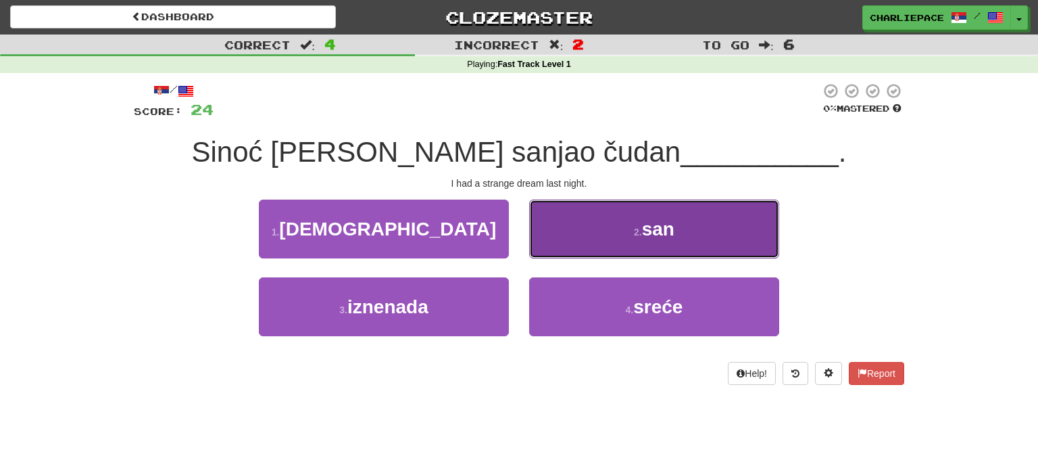
click at [654, 239] on span "san" at bounding box center [658, 228] width 32 height 21
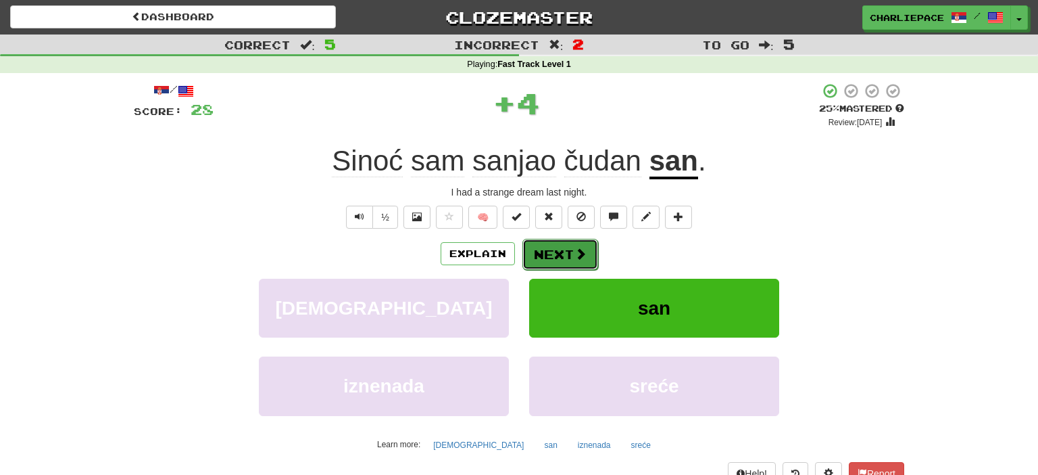
click at [575, 254] on span at bounding box center [581, 253] width 12 height 12
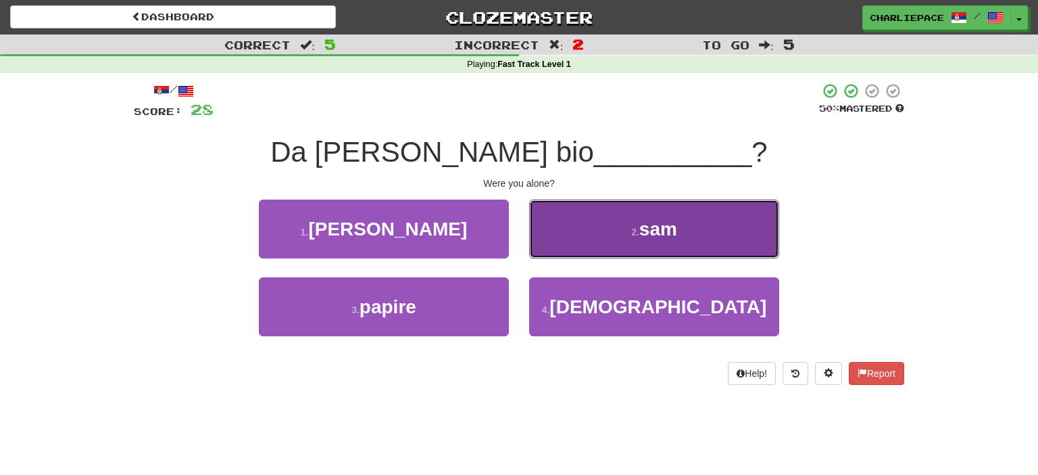
click at [658, 234] on span "sam" at bounding box center [659, 228] width 38 height 21
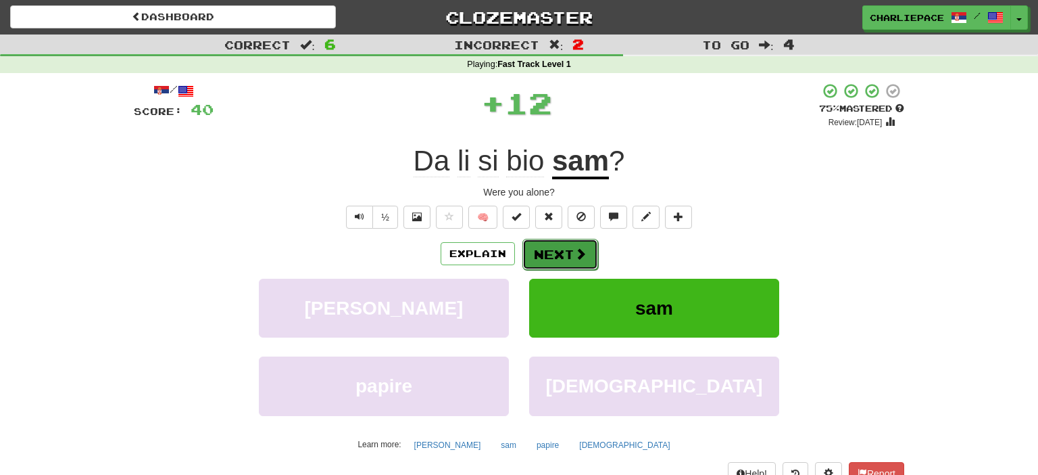
click at [589, 242] on button "Next" at bounding box center [561, 254] width 76 height 31
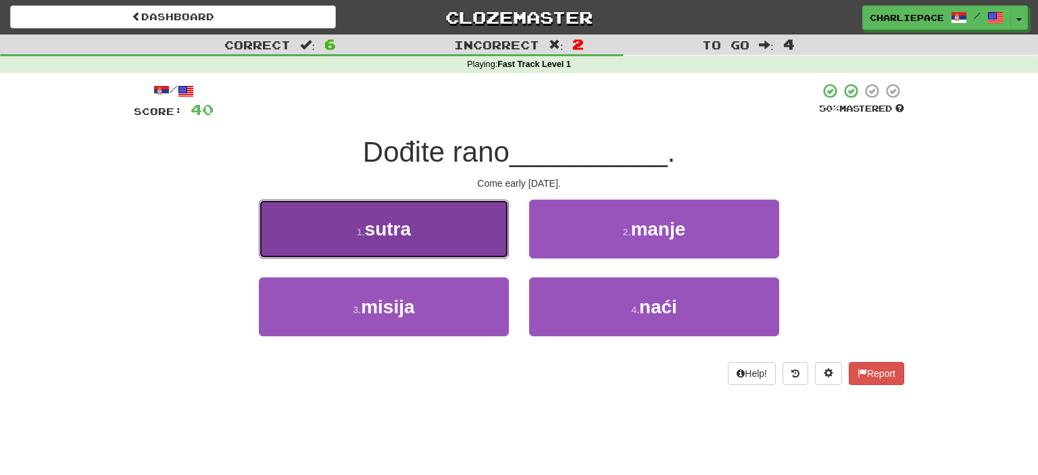
click at [416, 234] on button "1 . sutra" at bounding box center [384, 228] width 250 height 59
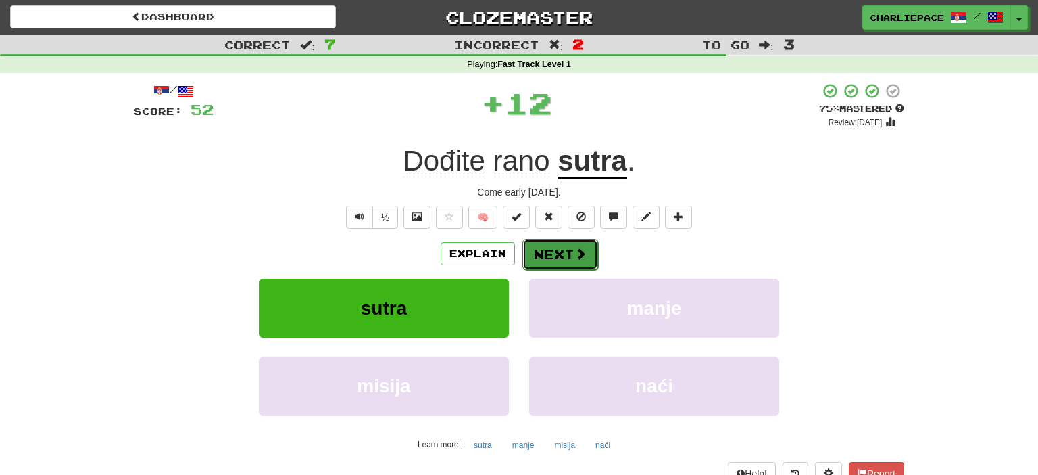
click at [589, 250] on button "Next" at bounding box center [561, 254] width 76 height 31
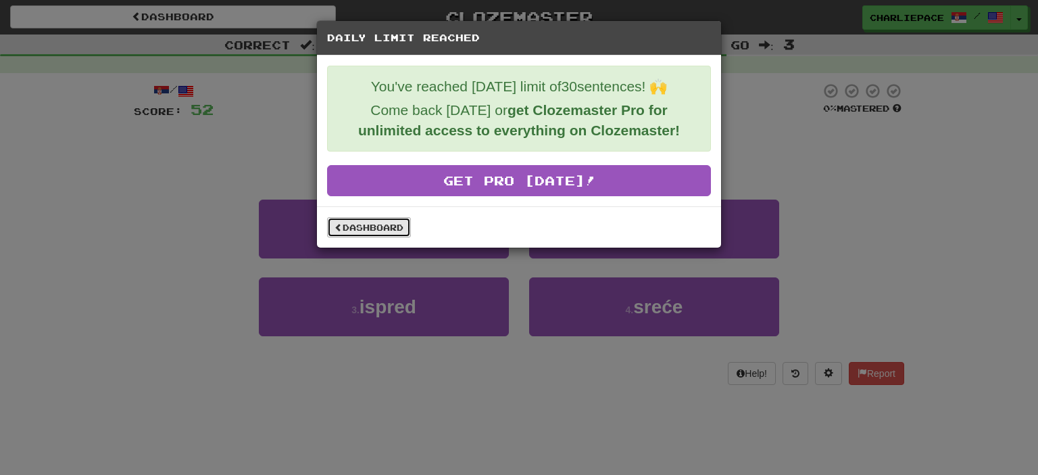
drag, startPoint x: 399, startPoint y: 226, endPoint x: 447, endPoint y: 208, distance: 51.4
click at [399, 225] on link "Dashboard" at bounding box center [369, 227] width 84 height 20
